Goal: Task Accomplishment & Management: Manage account settings

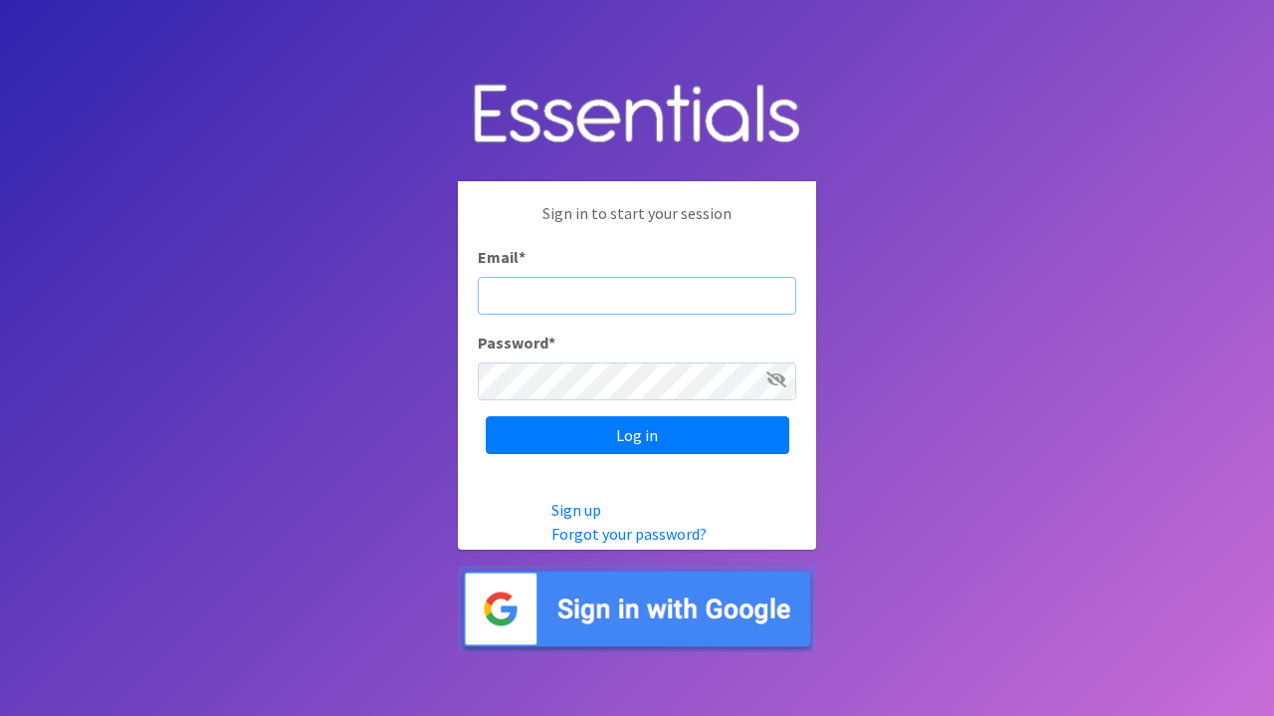
type input "cori.smith@sweetcheeksdiaperministry.org"
click at [637, 435] on input "Log in" at bounding box center [638, 435] width 304 height 38
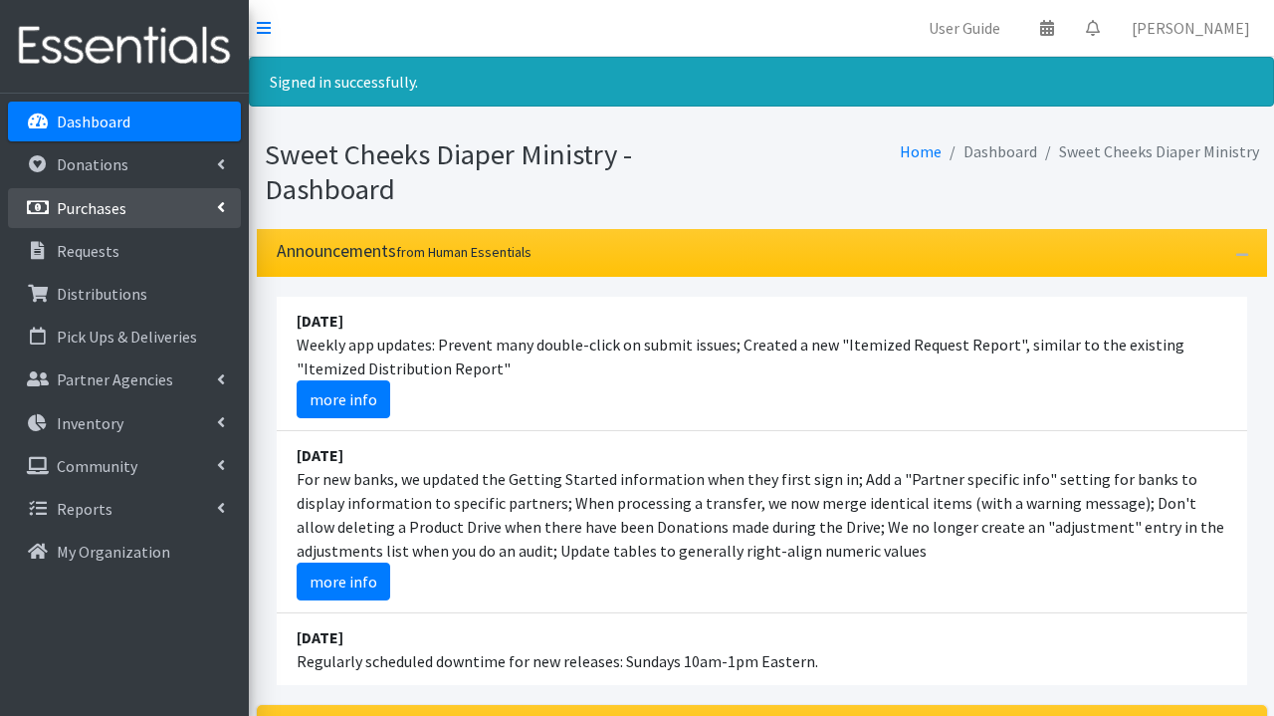
click at [138, 218] on link "Purchases" at bounding box center [124, 208] width 233 height 40
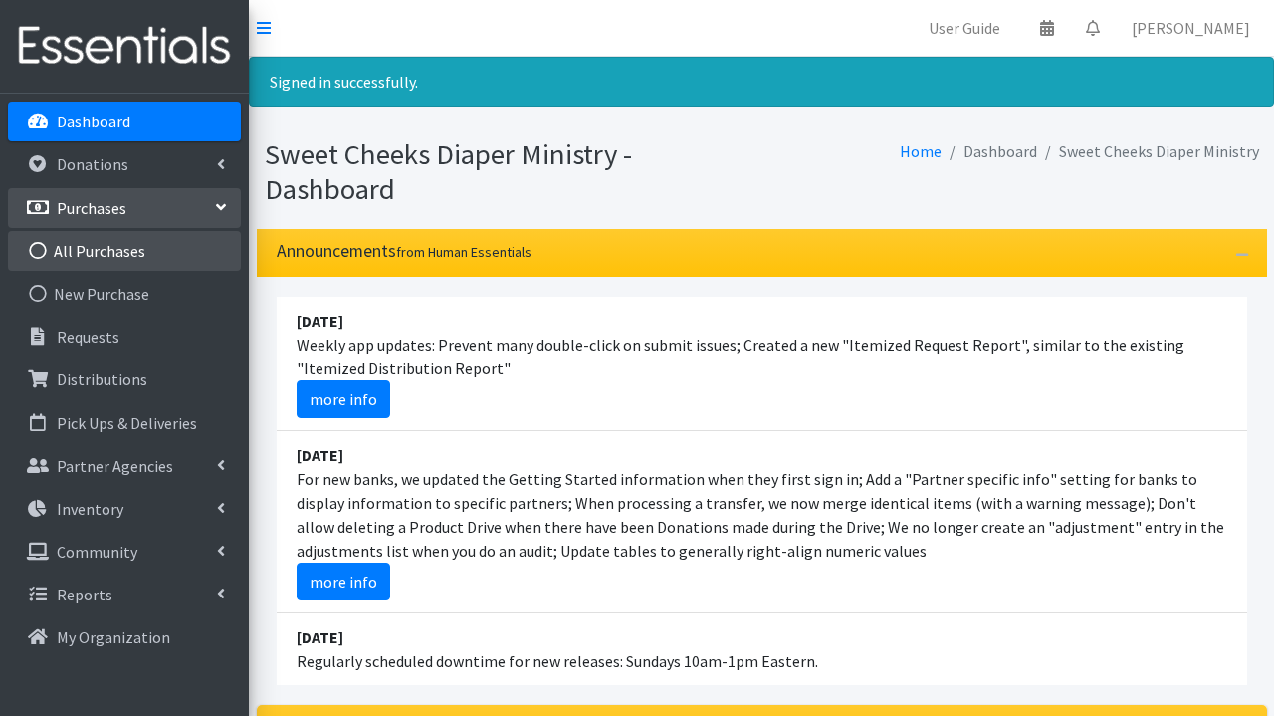
click at [120, 260] on link "All Purchases" at bounding box center [124, 251] width 233 height 40
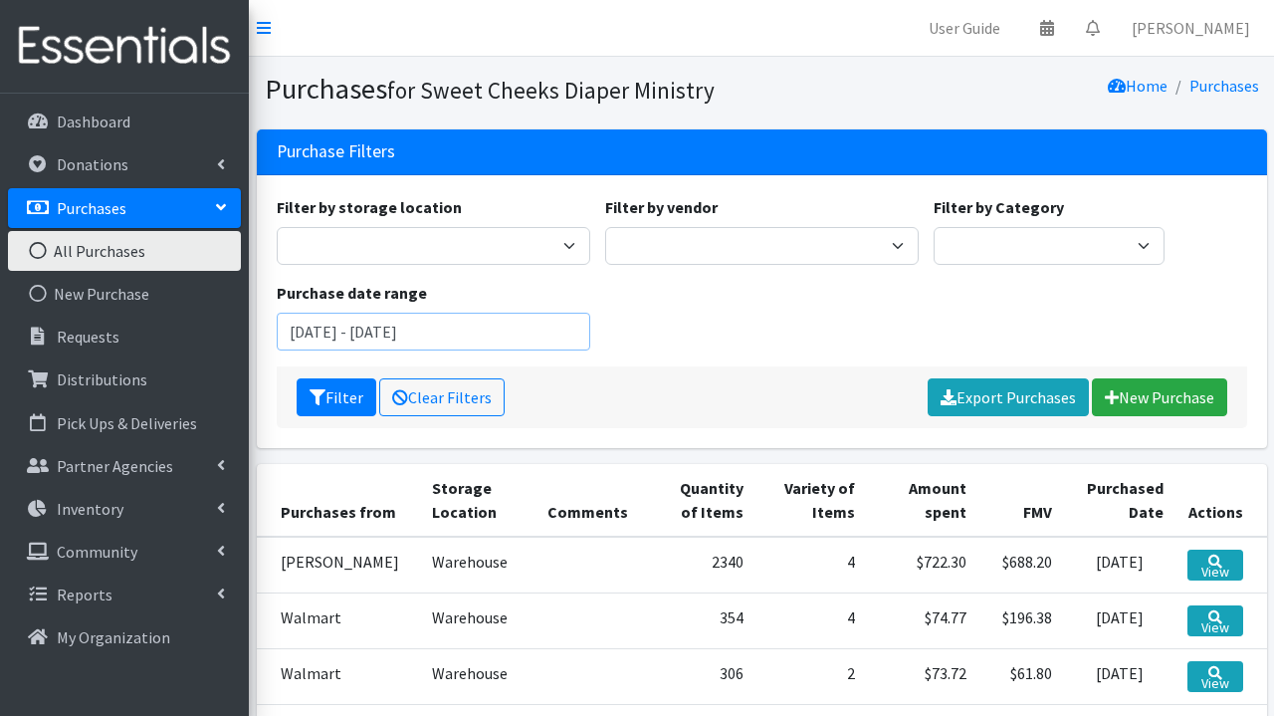
click at [345, 336] on input "June 24, 2025 - September 24, 2025" at bounding box center [433, 331] width 313 height 38
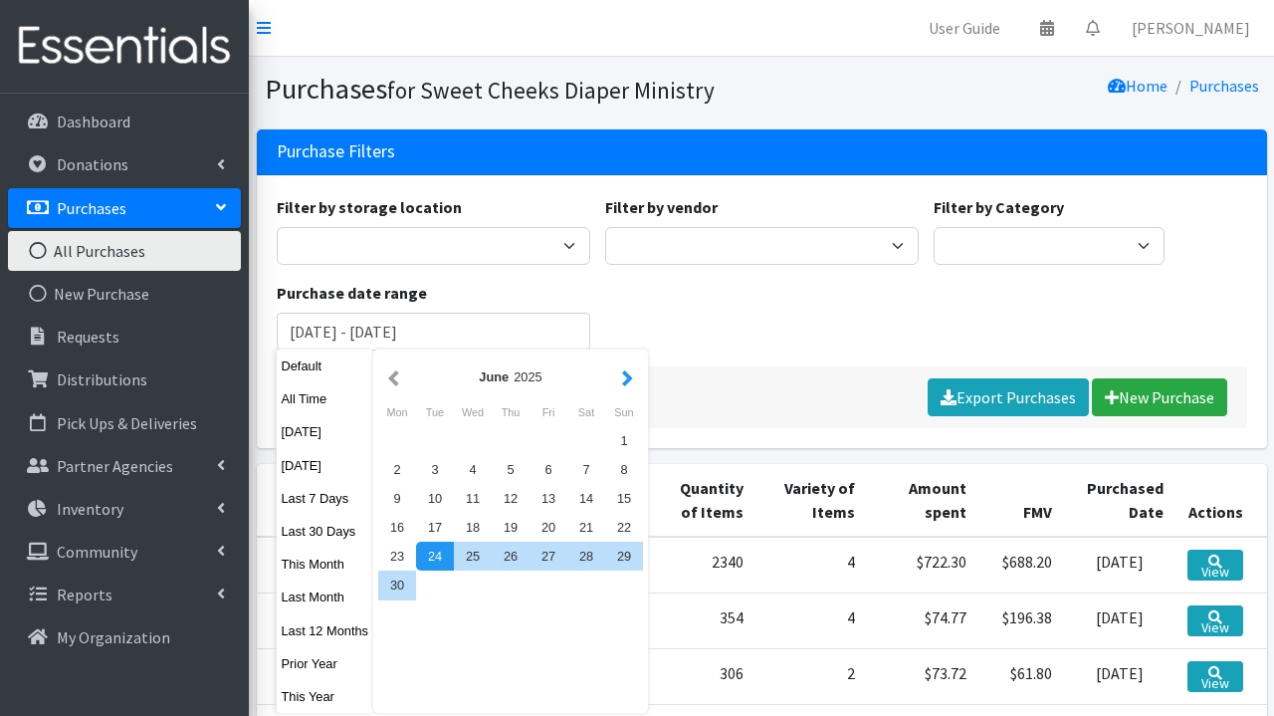
click at [632, 379] on button "button" at bounding box center [627, 376] width 21 height 25
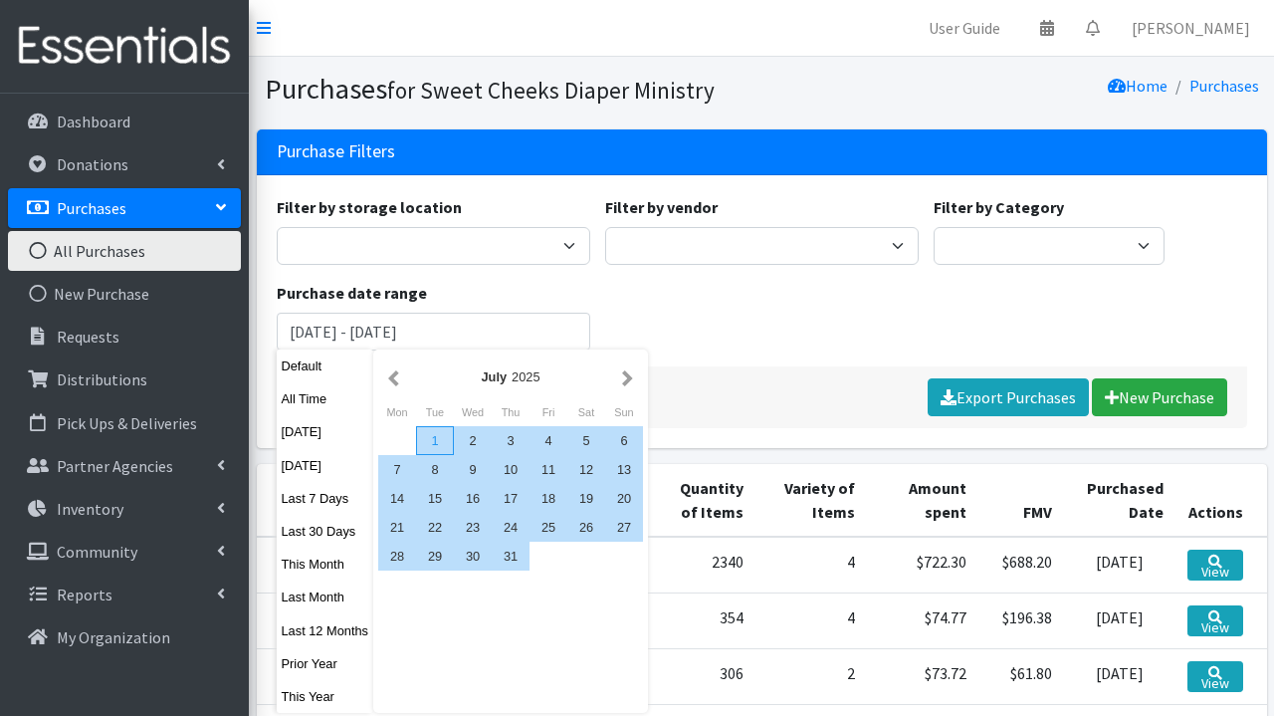
click at [430, 441] on div "1" at bounding box center [435, 440] width 38 height 29
click at [515, 555] on div "31" at bounding box center [511, 555] width 38 height 29
type input "[DATE] - [DATE]"
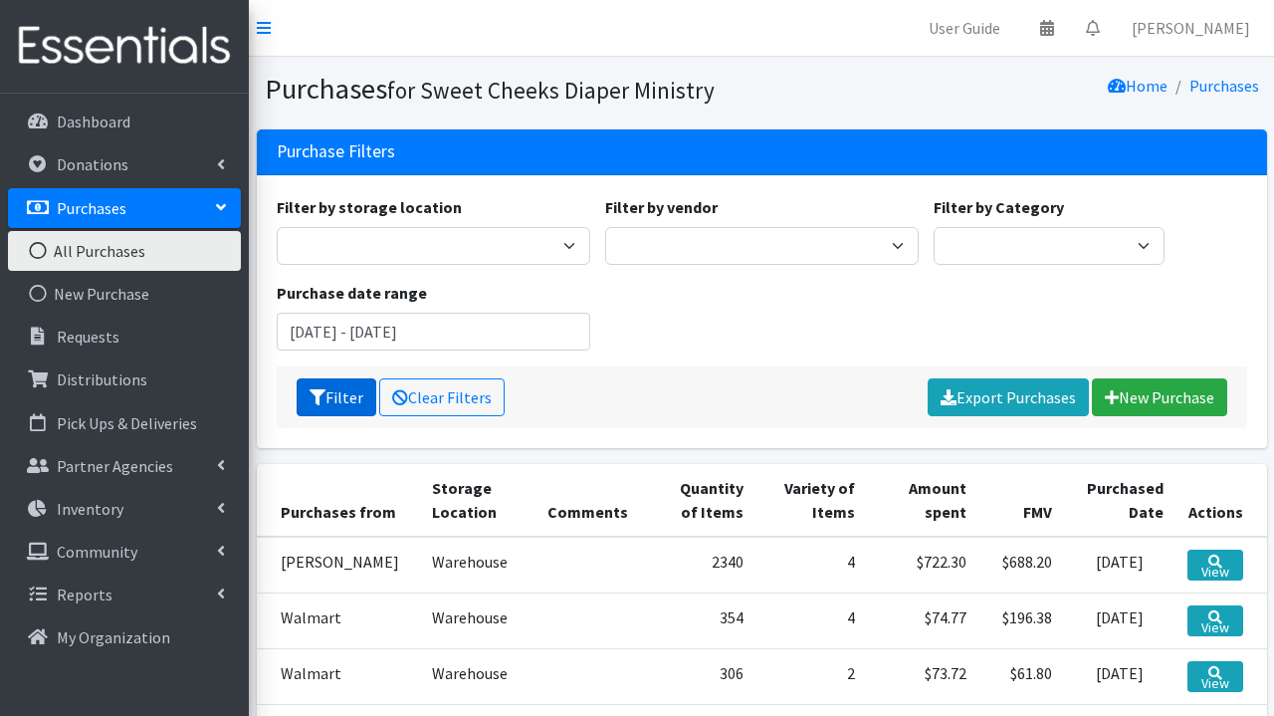
click at [340, 389] on button "Filter" at bounding box center [337, 397] width 80 height 38
